Goal: Task Accomplishment & Management: Manage account settings

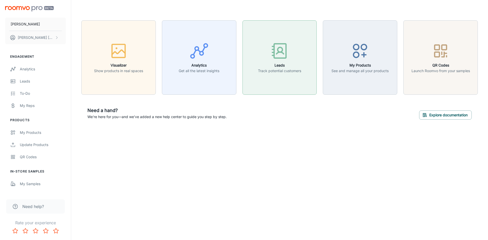
click at [303, 47] on button "Leads Track potential customers" at bounding box center [279, 57] width 74 height 74
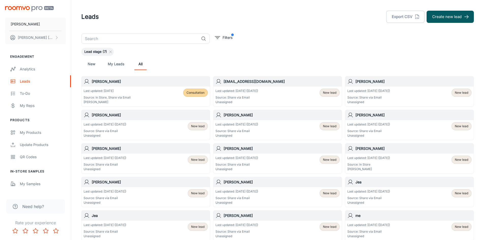
click at [104, 91] on p "Last updated: [DATE]" at bounding box center [107, 91] width 47 height 5
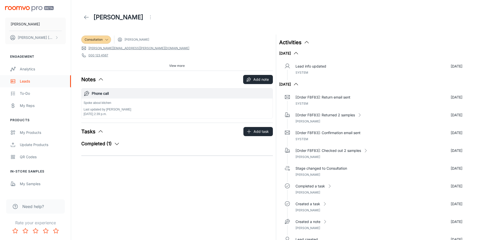
click at [27, 75] on link "Leads" at bounding box center [35, 81] width 71 height 12
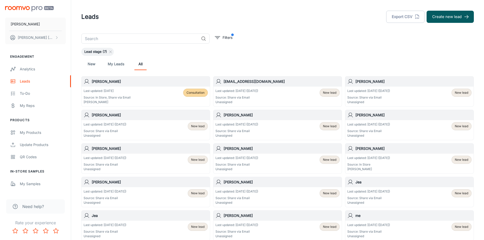
click at [140, 89] on div "Last updated: [DATE] Source: In Store, Share via Email [PERSON_NAME] Consultati…" at bounding box center [146, 97] width 124 height 16
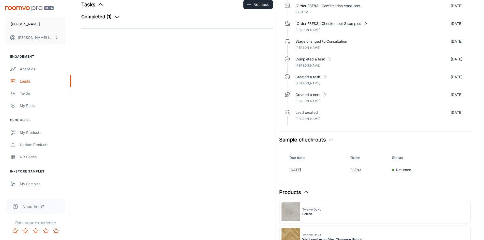
scroll to position [25, 0]
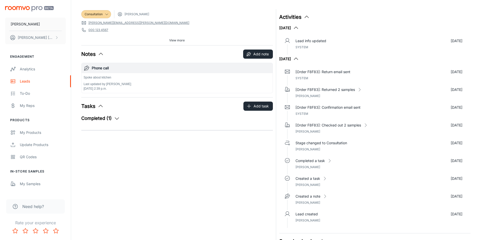
click at [119, 118] on icon "button" at bounding box center [117, 118] width 6 height 6
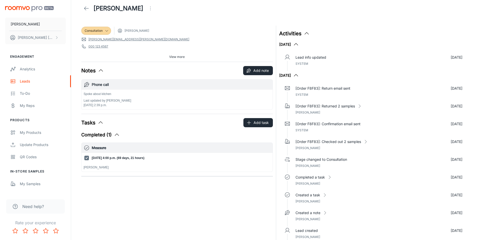
scroll to position [0, 0]
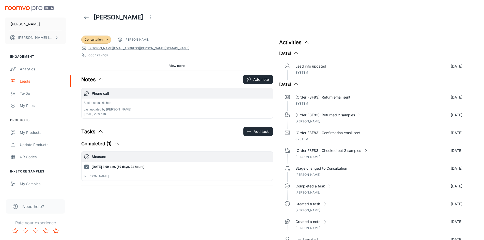
click at [303, 74] on div "Lead info updated [DATE] System" at bounding box center [378, 69] width 167 height 12
click at [105, 39] on icon at bounding box center [107, 40] width 4 height 4
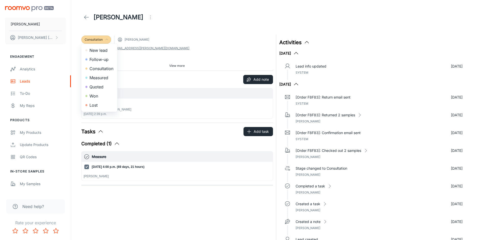
click at [187, 41] on div at bounding box center [244, 120] width 488 height 240
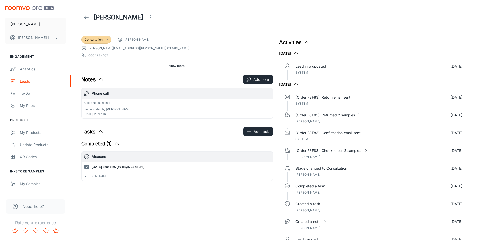
click at [176, 62] on button "View more" at bounding box center [177, 66] width 20 height 8
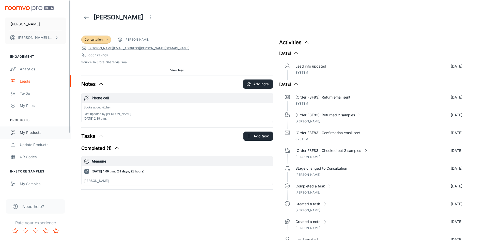
click at [45, 137] on link "My Products" at bounding box center [35, 132] width 71 height 12
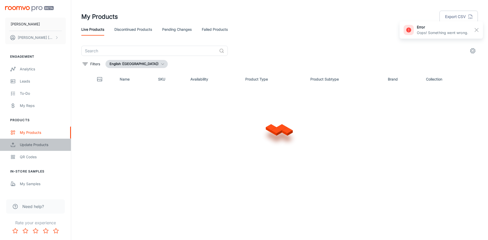
click at [38, 144] on div "Update Products" at bounding box center [43, 145] width 46 height 6
